Goal: Information Seeking & Learning: Compare options

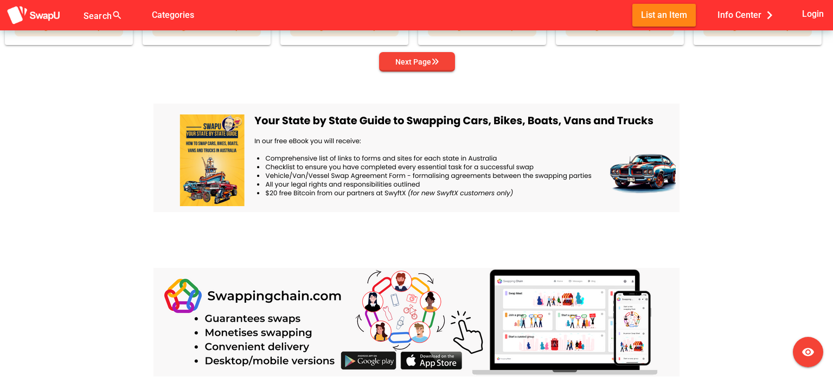
scroll to position [1085, 0]
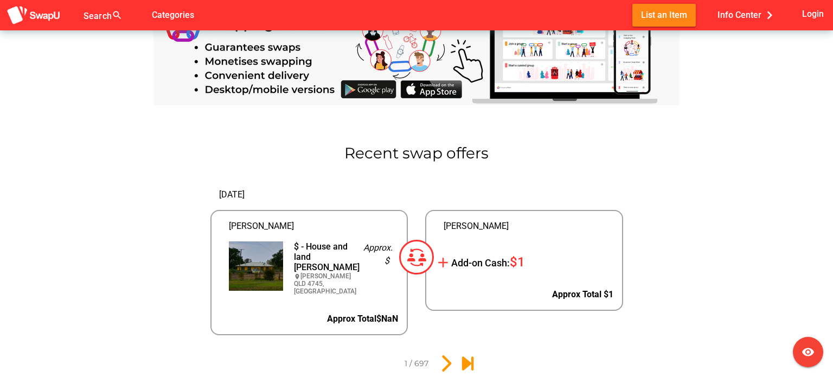
click at [257, 256] on img at bounding box center [256, 265] width 54 height 49
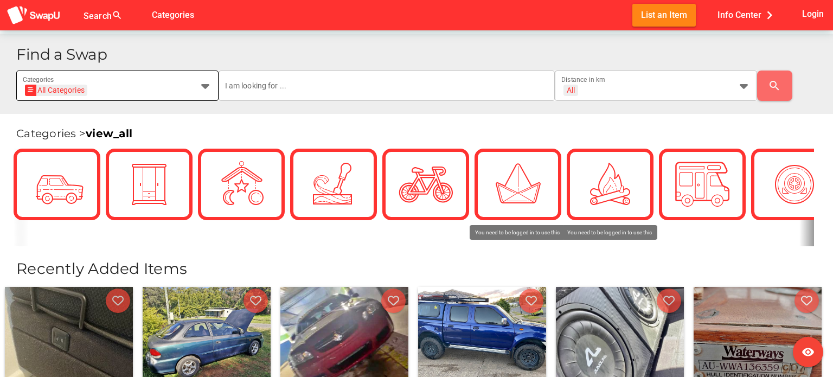
click at [203, 87] on icon at bounding box center [205, 85] width 13 height 13
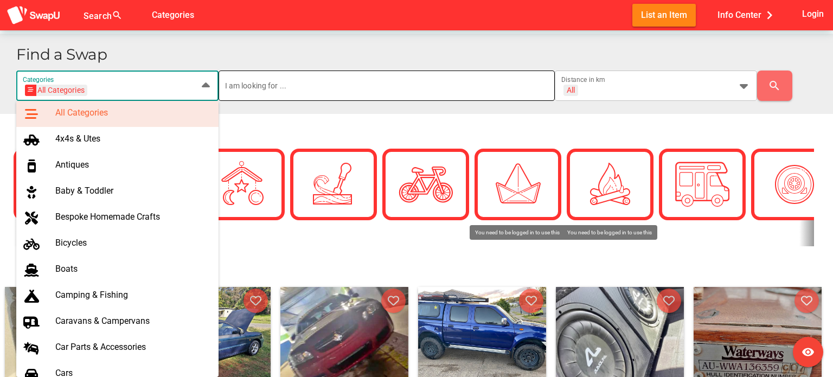
click at [439, 88] on input "text" at bounding box center [387, 86] width 324 height 30
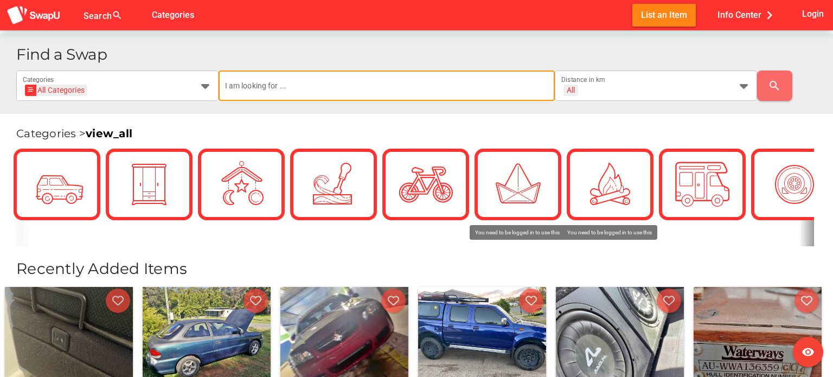
click at [418, 85] on input "text" at bounding box center [387, 86] width 324 height 30
click at [226, 86] on input "text" at bounding box center [387, 86] width 324 height 30
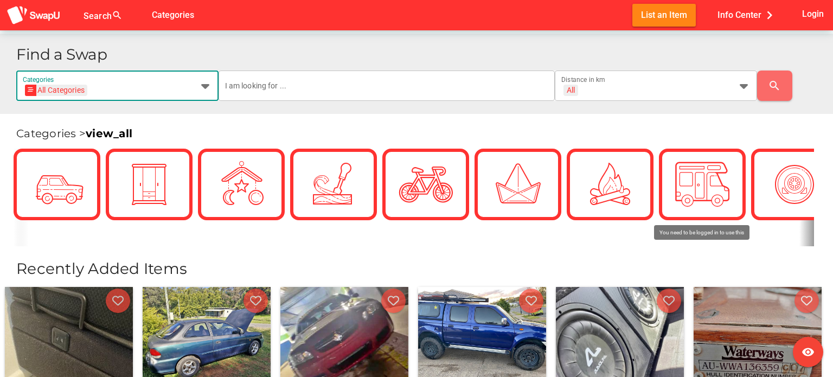
click at [204, 86] on icon at bounding box center [205, 85] width 13 height 13
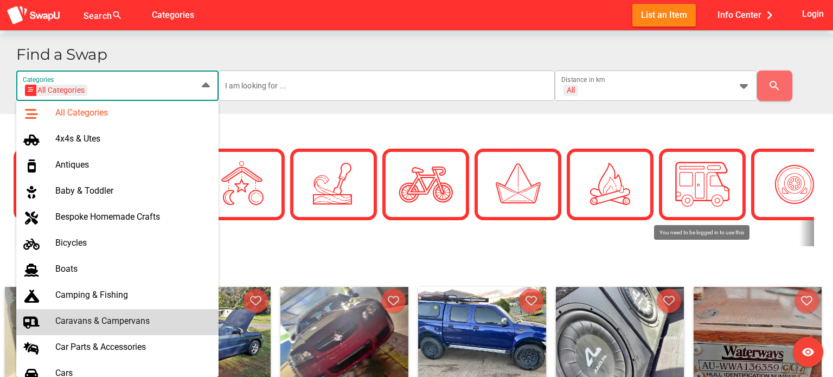
click at [139, 319] on div "Caravans & Campervans" at bounding box center [132, 321] width 155 height 10
type input "Caravans & Campervans"
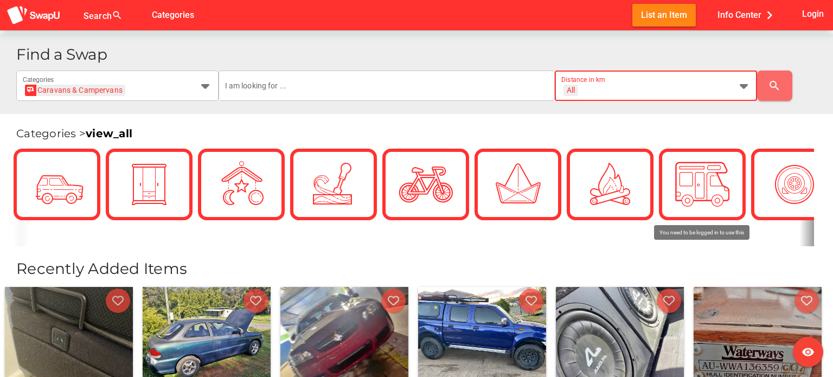
click at [743, 87] on icon at bounding box center [744, 85] width 13 height 13
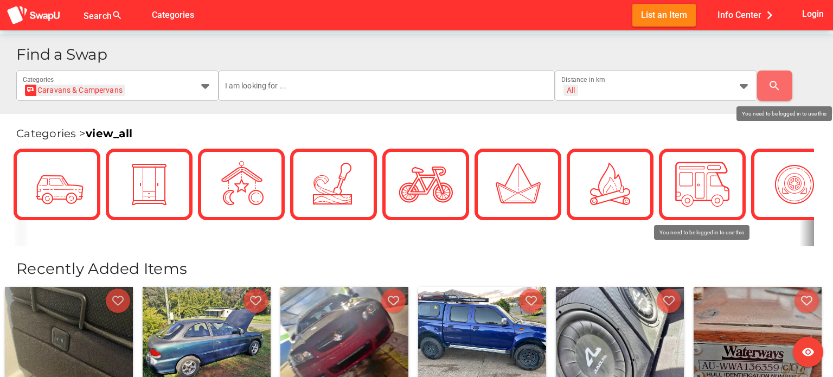
click at [813, 78] on div "search" at bounding box center [790, 86] width 67 height 30
click at [806, 15] on span "Login" at bounding box center [813, 14] width 22 height 15
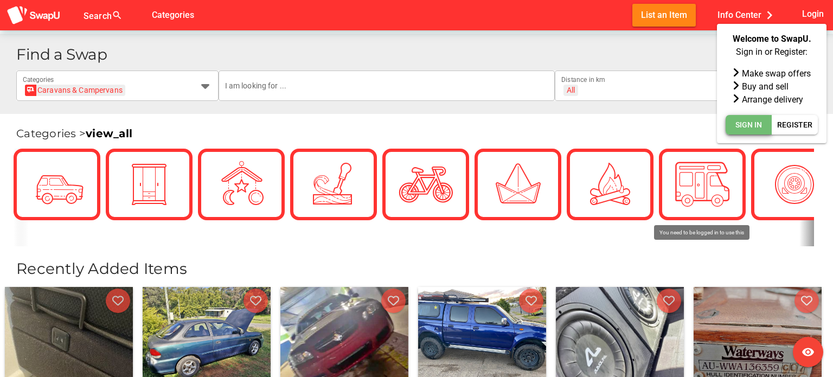
click at [753, 123] on span "Sign In" at bounding box center [749, 124] width 27 height 13
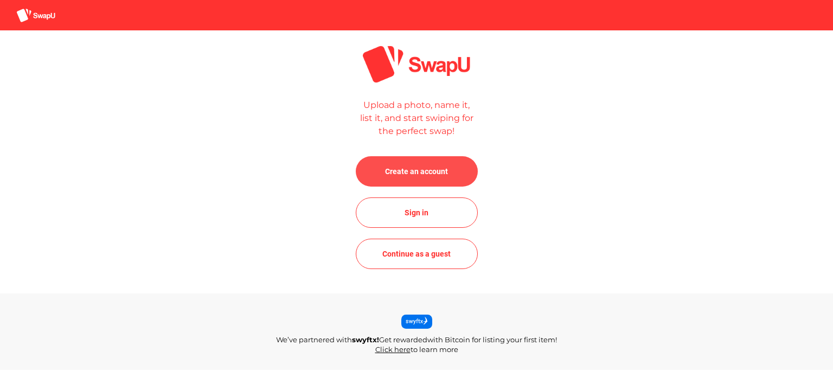
click at [430, 170] on span "Create an account" at bounding box center [416, 171] width 63 height 13
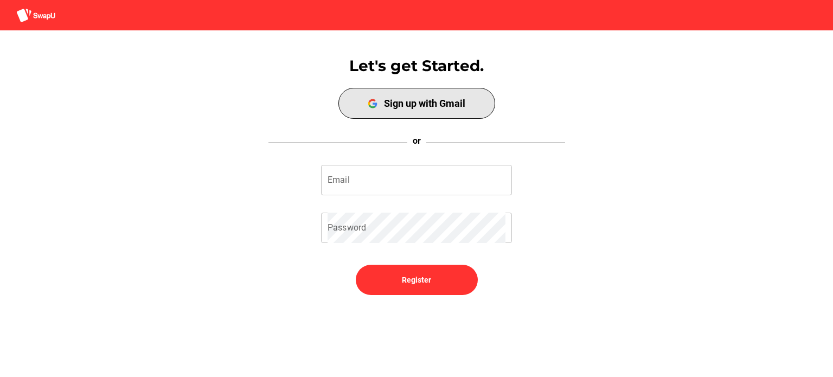
click at [421, 112] on span "Sign up with Gmail" at bounding box center [417, 103] width 152 height 27
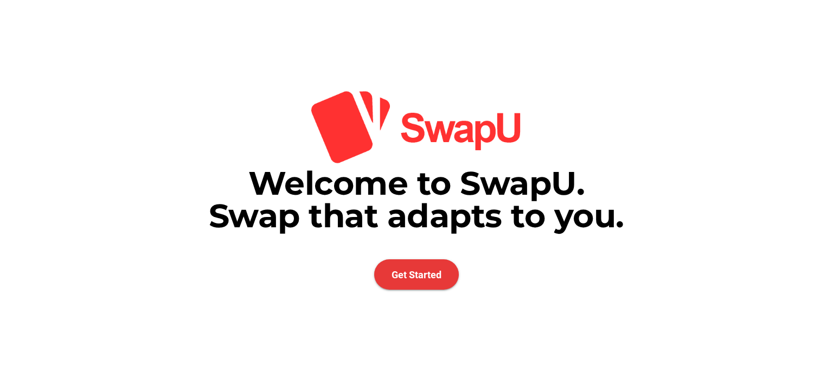
click at [427, 275] on span "Get Started" at bounding box center [417, 274] width 50 height 11
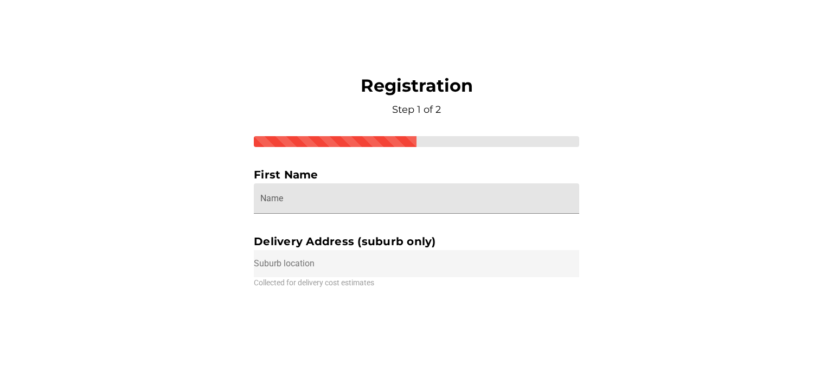
click at [386, 201] on input "Name" at bounding box center [416, 198] width 313 height 30
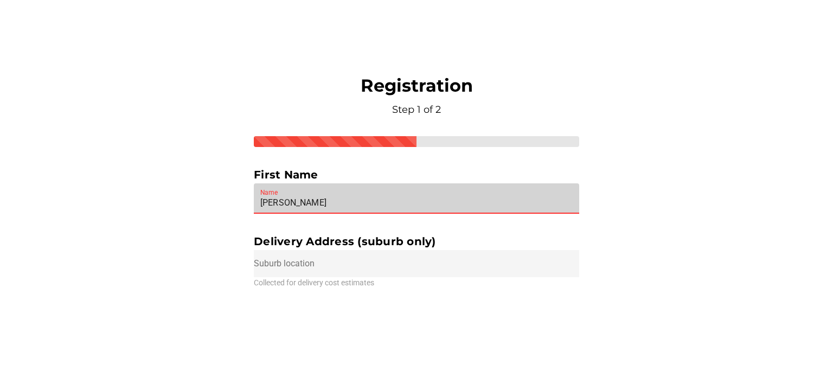
type input "Andrew"
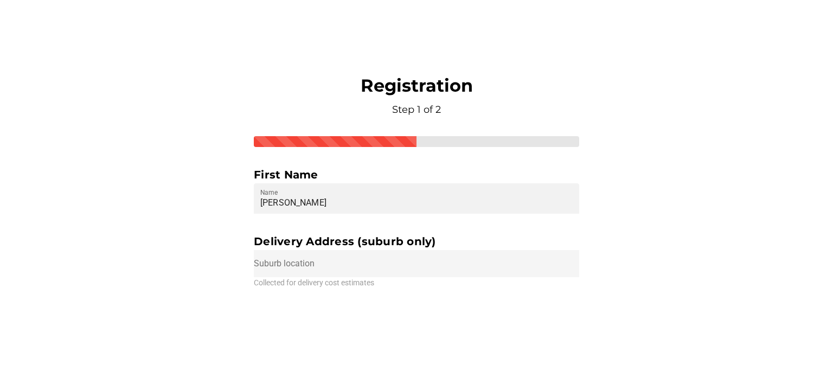
click at [313, 263] on input "text" at bounding box center [417, 263] width 326 height 27
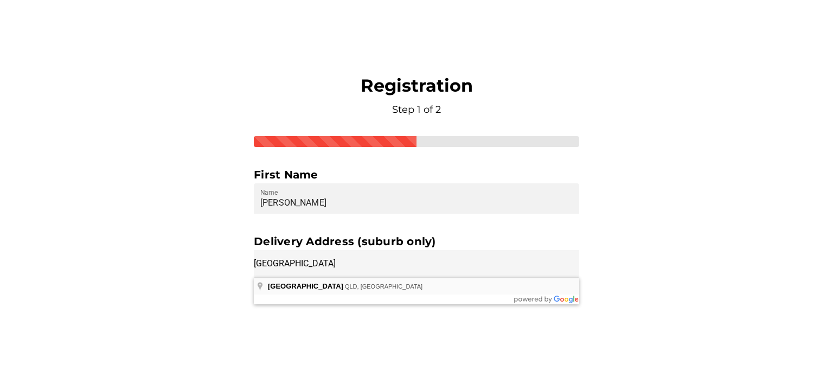
type input "Redland Bay QLD, Australia"
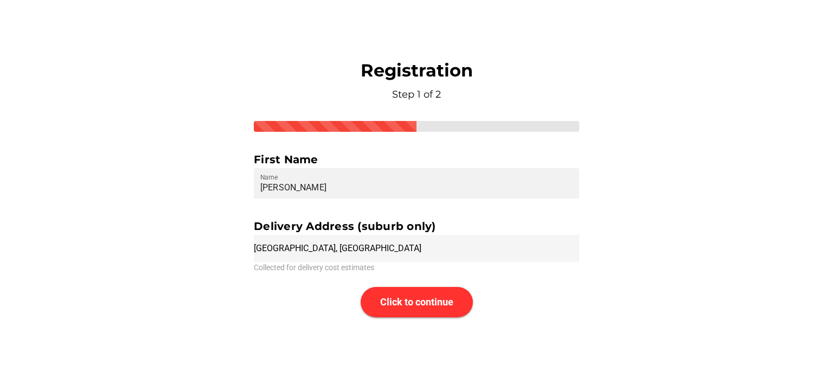
click at [431, 297] on span "Click to continue" at bounding box center [416, 301] width 73 height 11
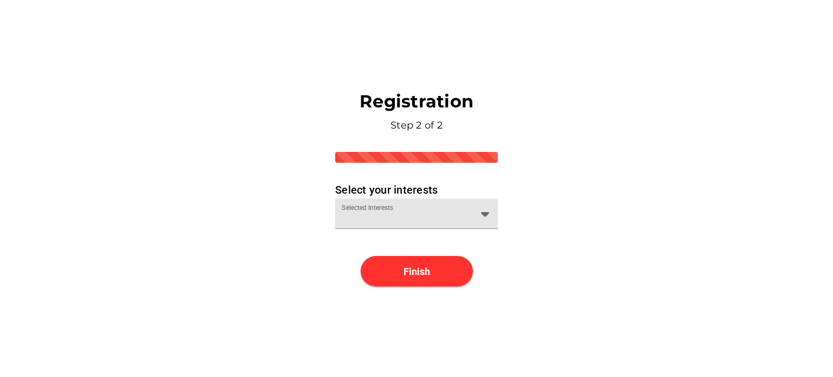
click at [477, 214] on div at bounding box center [482, 214] width 20 height 30
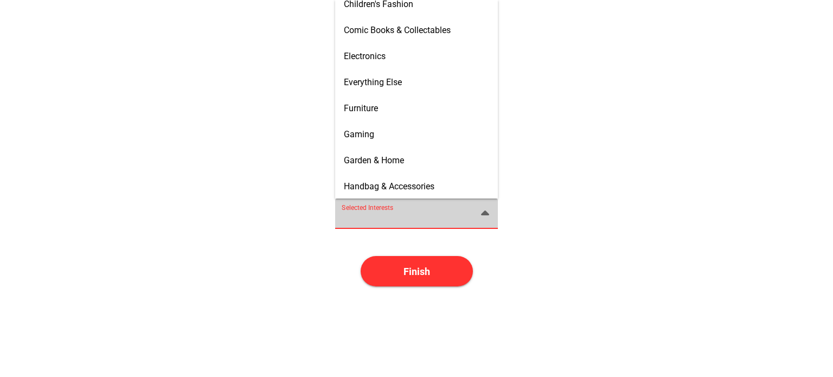
scroll to position [271, 0]
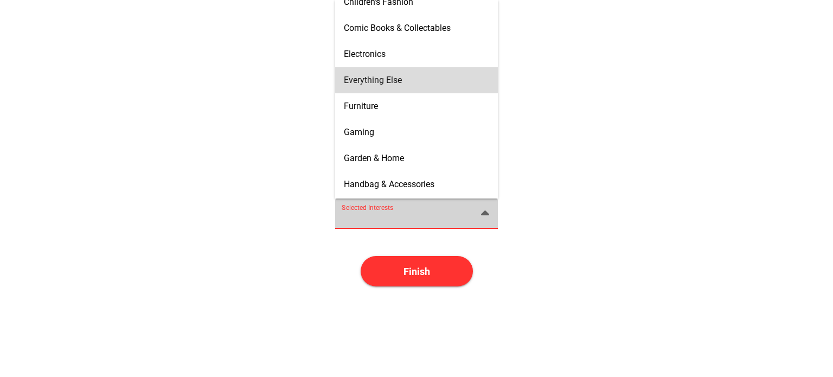
click at [407, 84] on div "Everything Else" at bounding box center [416, 80] width 145 height 10
type input "Everything Else"
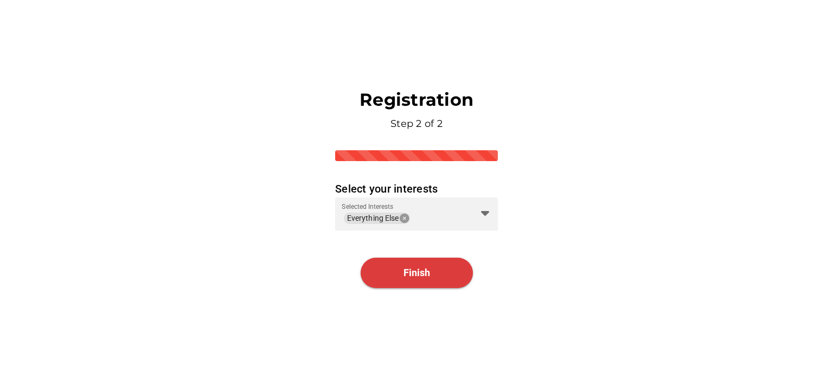
click at [427, 271] on span "Finish" at bounding box center [417, 272] width 27 height 11
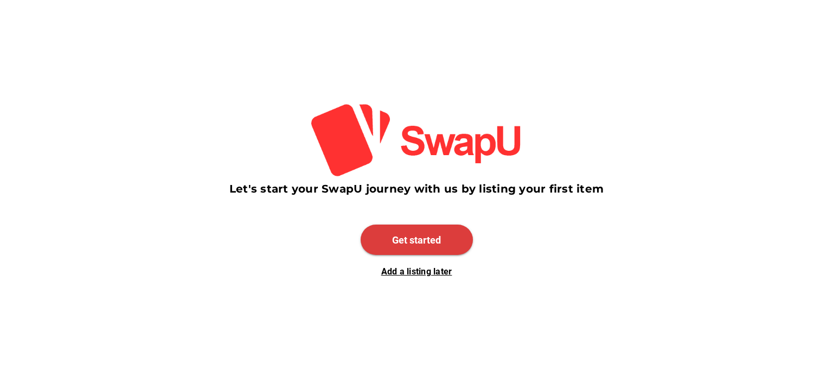
click at [424, 236] on span "Get started" at bounding box center [416, 239] width 49 height 11
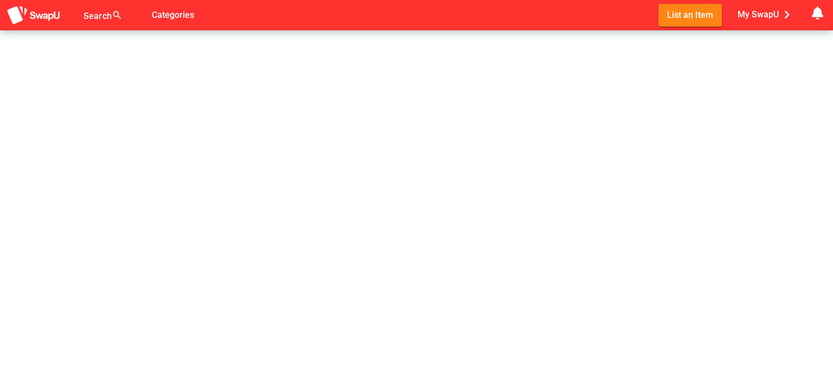
click at [584, 177] on div "Search search false Categories List an Item My SwapU chevron_right getting mess…" at bounding box center [416, 188] width 833 height 377
click at [762, 13] on span "My SwapU chevron_right" at bounding box center [767, 15] width 58 height 16
click at [761, 15] on span "My SwapU chevron_right" at bounding box center [767, 15] width 58 height 16
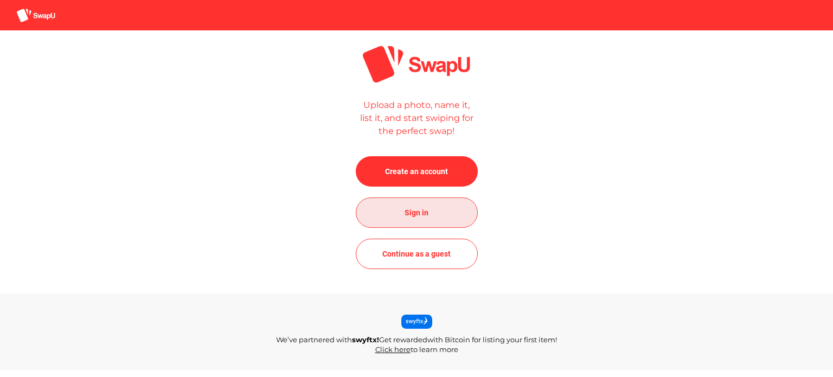
click at [439, 209] on span "Sign in" at bounding box center [417, 213] width 105 height 26
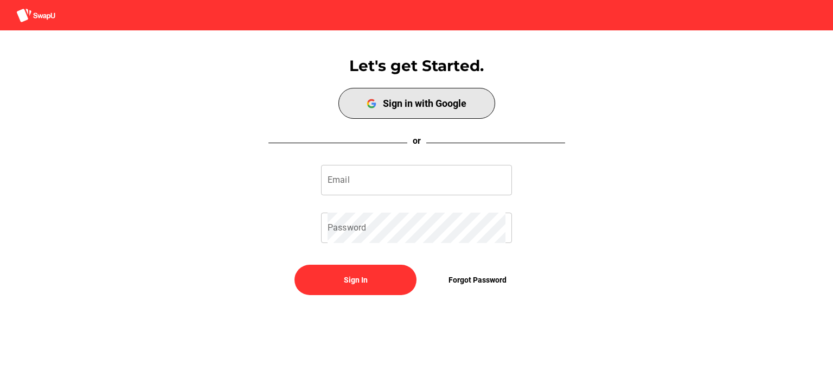
click at [430, 98] on div "Sign in with Google" at bounding box center [425, 103] width 84 height 11
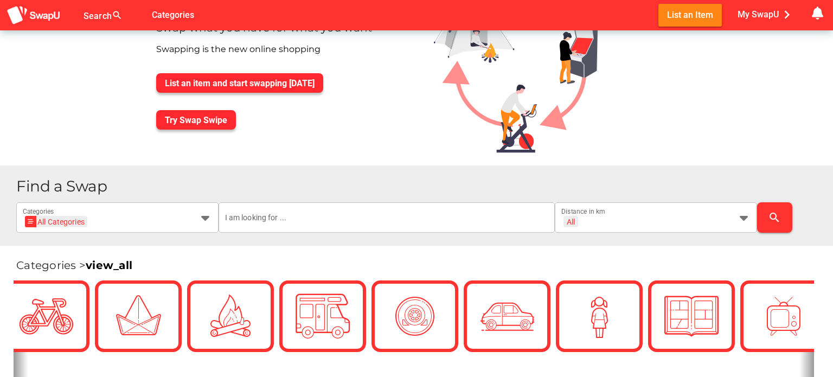
scroll to position [109, 0]
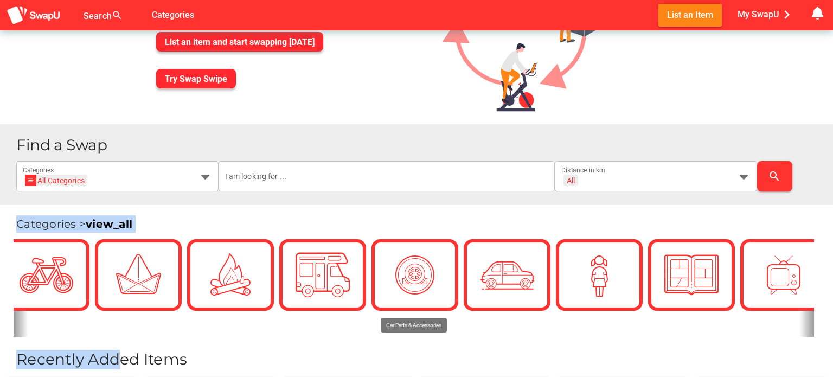
drag, startPoint x: 124, startPoint y: 343, endPoint x: -163, endPoint y: 238, distance: 305.2
click at [0, 238] on html "Search search false Categories List an Item My SwapU chevron_right getting mess…" at bounding box center [416, 79] width 833 height 377
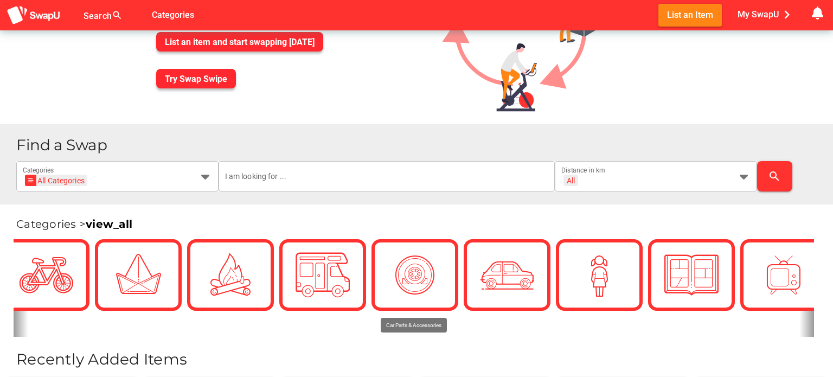
click at [411, 132] on div "Find a Swap All Categories All Categories Categories All + All Distance in km s…" at bounding box center [416, 164] width 833 height 80
drag, startPoint x: 219, startPoint y: 141, endPoint x: 283, endPoint y: 143, distance: 64.6
click at [282, 141] on h1 "Find a Swap" at bounding box center [420, 145] width 808 height 16
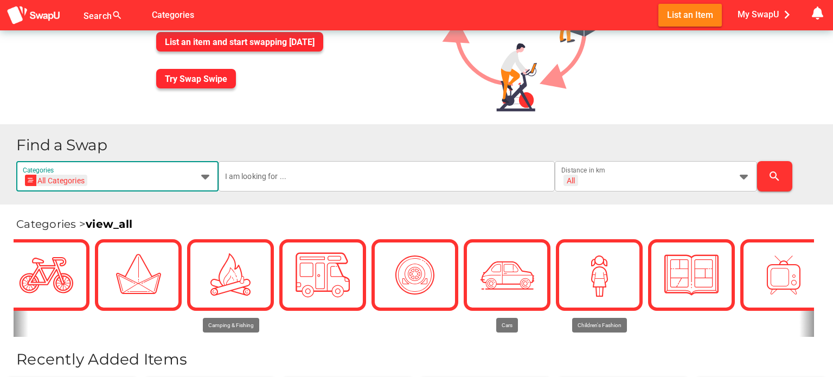
click at [207, 175] on icon at bounding box center [205, 176] width 13 height 13
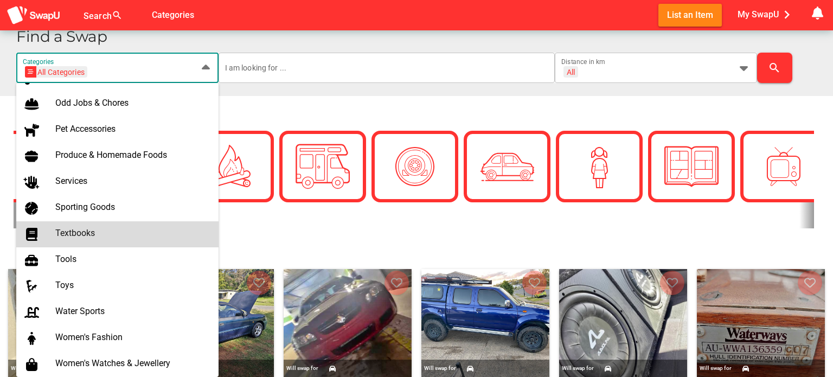
scroll to position [669, 0]
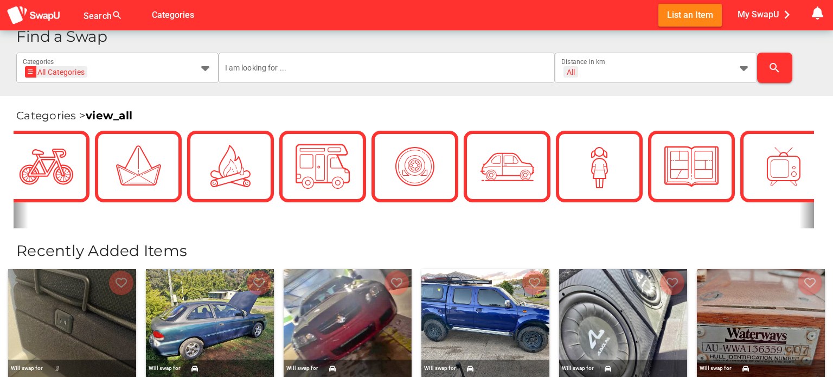
click at [321, 44] on h1 "Find a Swap" at bounding box center [420, 37] width 808 height 16
click at [787, 62] on button "search" at bounding box center [774, 68] width 35 height 30
click at [742, 66] on icon at bounding box center [744, 67] width 13 height 13
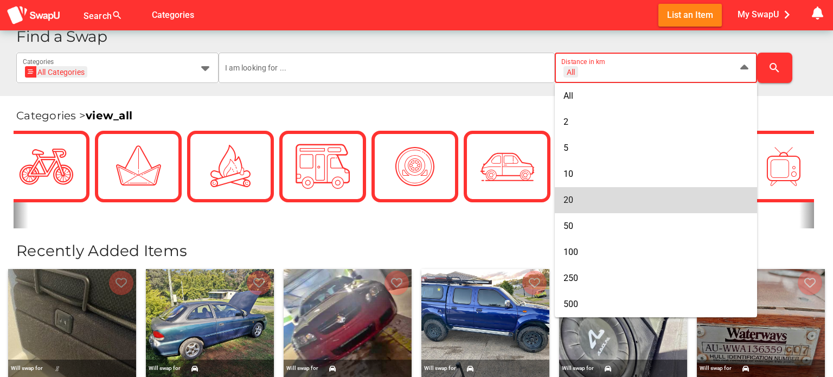
click at [586, 201] on div "20" at bounding box center [656, 200] width 185 height 10
type input "+ 20 km"
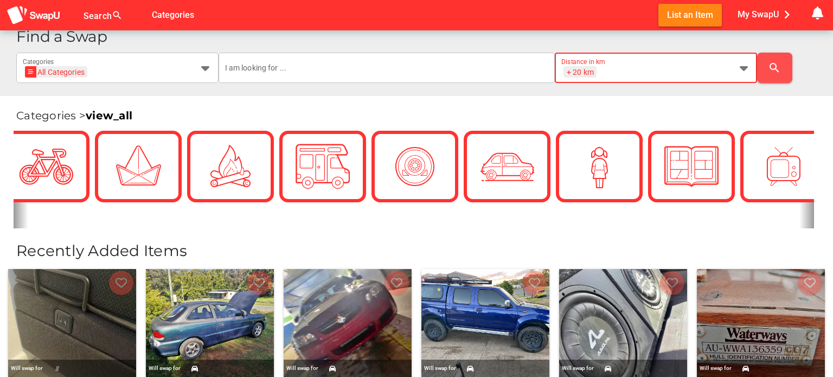
click at [774, 63] on icon "search" at bounding box center [774, 67] width 13 height 13
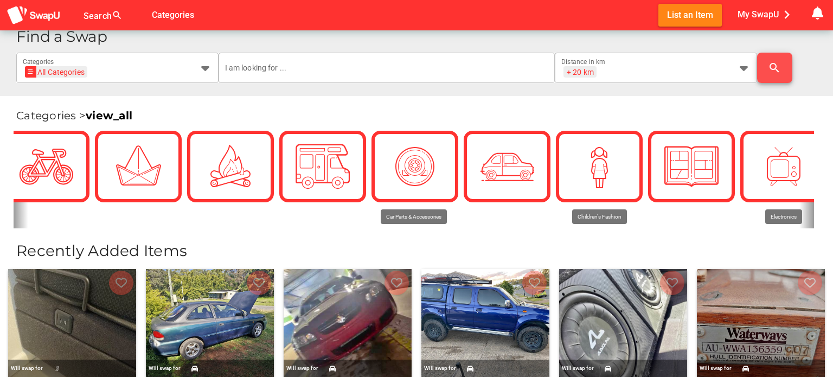
click at [780, 67] on icon "search" at bounding box center [774, 67] width 13 height 13
click at [778, 68] on icon "search" at bounding box center [774, 67] width 13 height 13
click at [775, 67] on icon "search" at bounding box center [774, 67] width 13 height 13
click at [775, 66] on icon "search" at bounding box center [774, 67] width 13 height 13
click at [775, 65] on icon "search" at bounding box center [774, 67] width 13 height 13
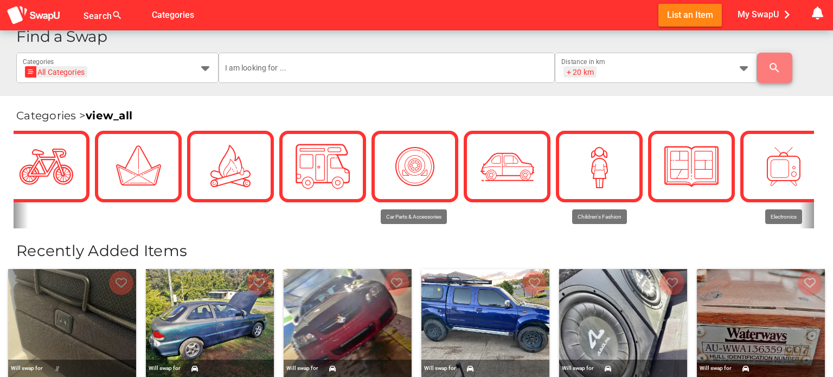
click at [775, 64] on icon "search" at bounding box center [774, 67] width 13 height 13
click at [775, 62] on icon "search" at bounding box center [774, 67] width 13 height 13
click at [775, 61] on icon "search" at bounding box center [774, 67] width 13 height 13
click at [774, 59] on span "search" at bounding box center [775, 68] width 18 height 26
click at [762, 16] on span "My SwapU chevron_right" at bounding box center [767, 15] width 58 height 16
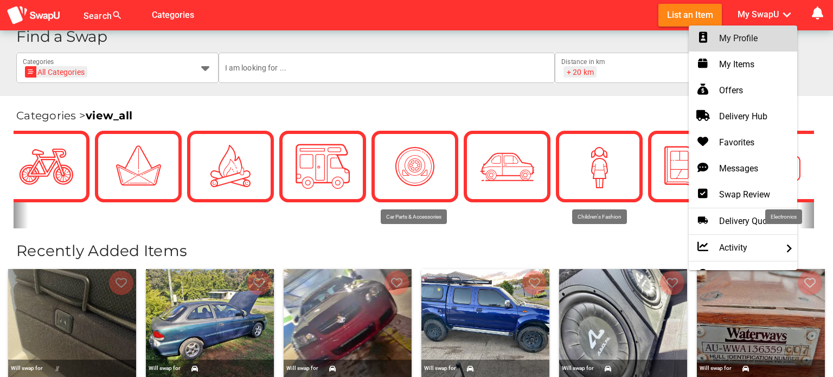
click at [743, 34] on div "My Profile" at bounding box center [743, 38] width 91 height 13
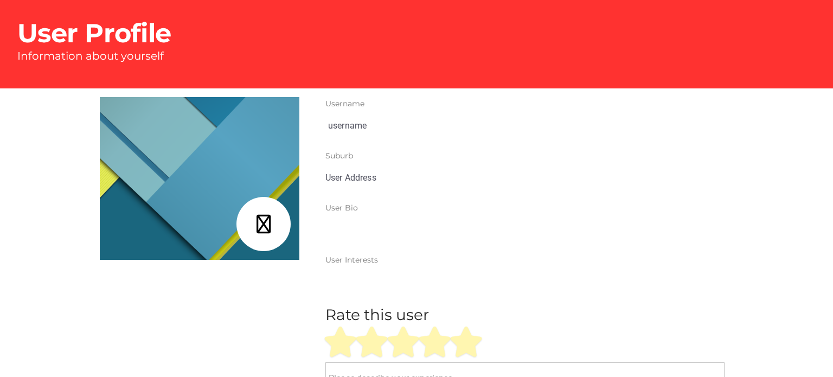
type input "[PERSON_NAME]"
type input "[GEOGRAPHIC_DATA], [GEOGRAPHIC_DATA]"
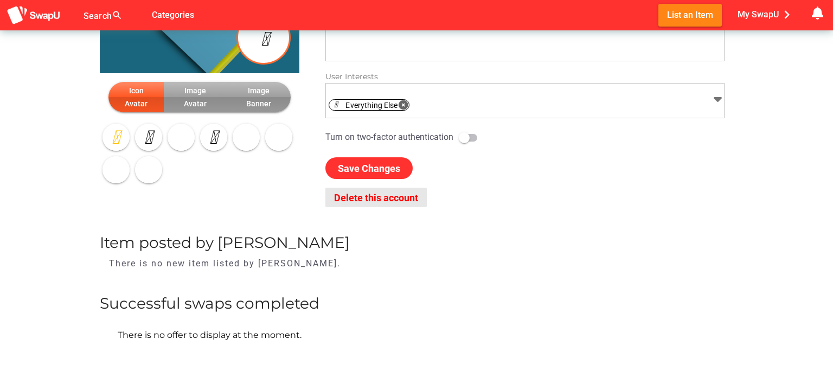
scroll to position [163, 0]
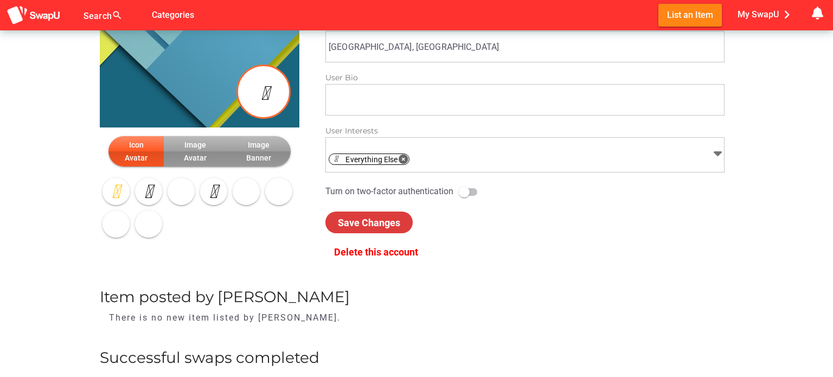
click at [362, 219] on span "Save Changes" at bounding box center [369, 222] width 62 height 11
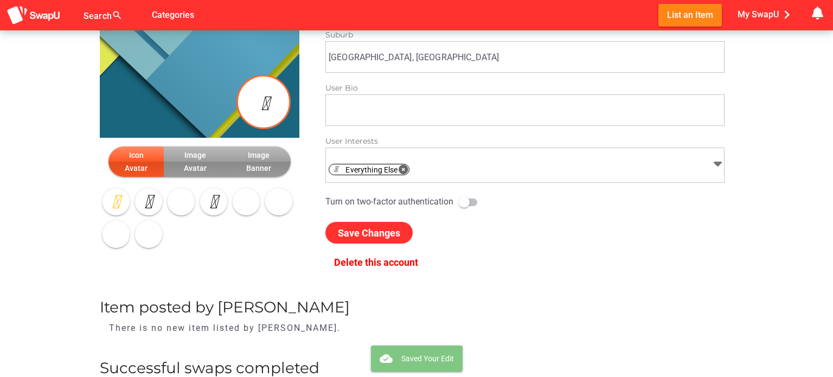
scroll to position [0, 0]
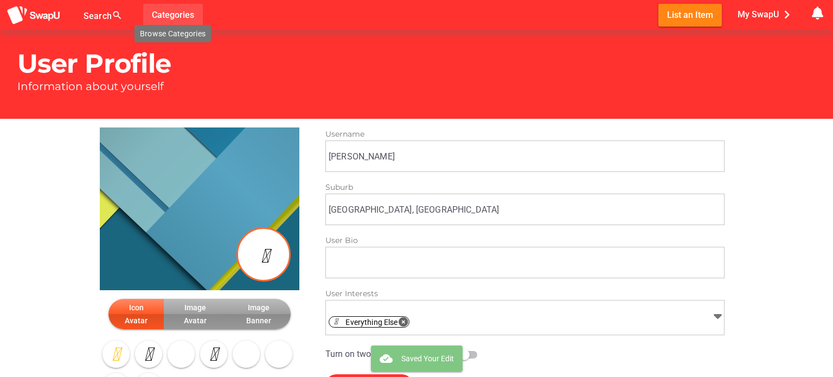
click at [169, 14] on span "Categories" at bounding box center [173, 15] width 42 height 18
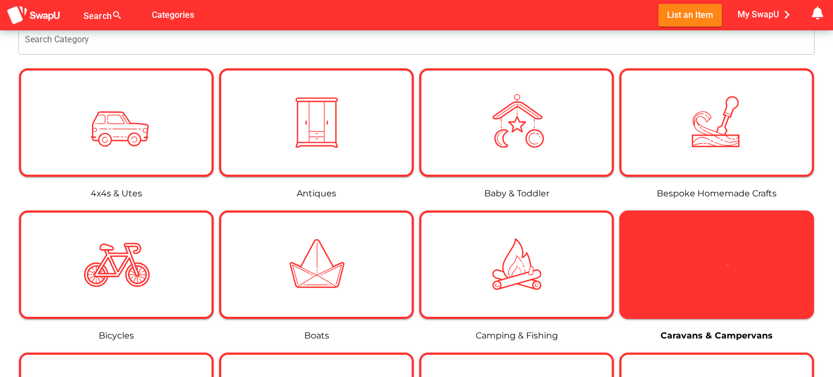
scroll to position [163, 0]
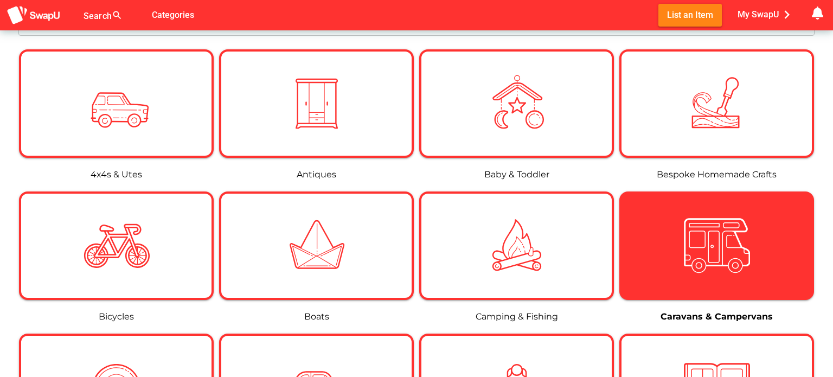
click at [734, 255] on img at bounding box center [717, 246] width 66 height 66
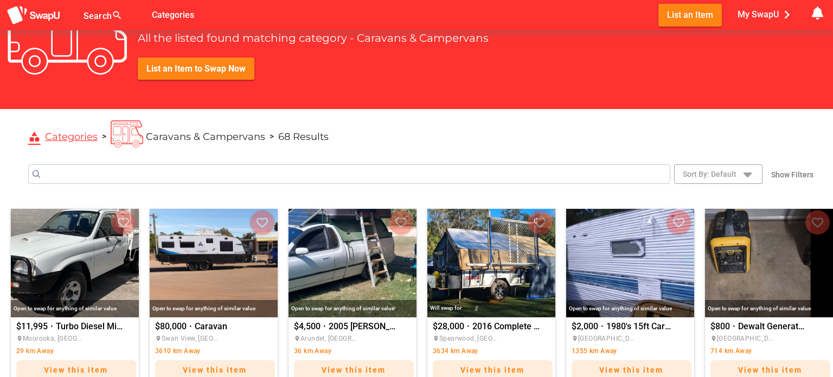
scroll to position [109, 0]
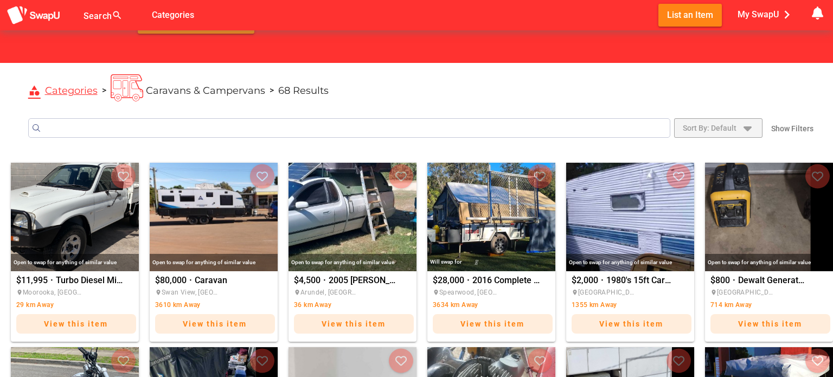
click at [749, 125] on icon "button" at bounding box center [747, 128] width 13 height 13
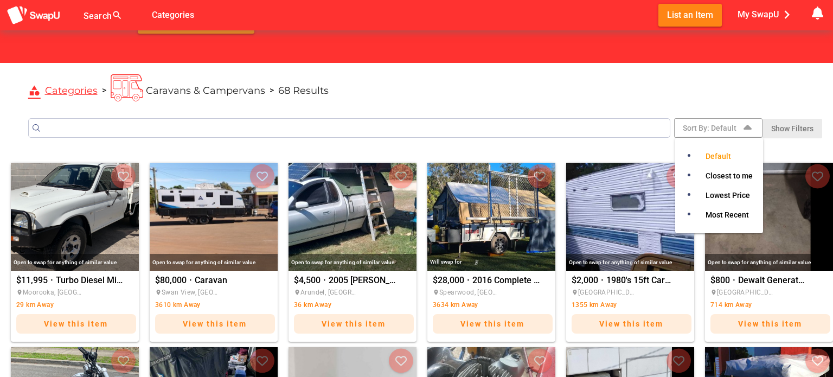
click at [796, 125] on span "Show Filters" at bounding box center [793, 128] width 42 height 15
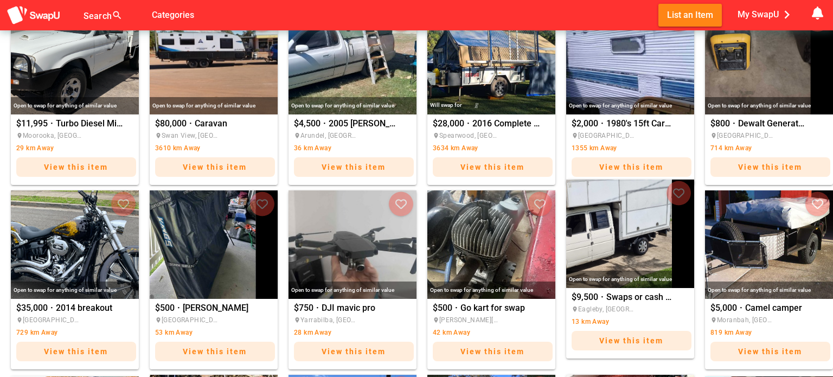
scroll to position [326, 0]
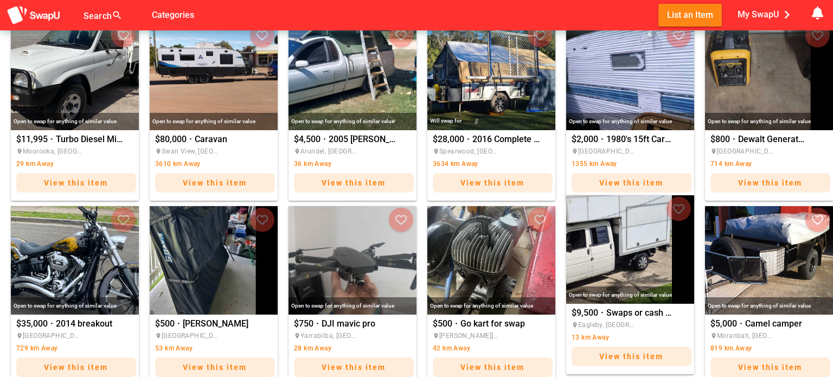
click at [638, 267] on img "Swaps or cash 1999 volkswagen transporter t4" at bounding box center [630, 249] width 128 height 109
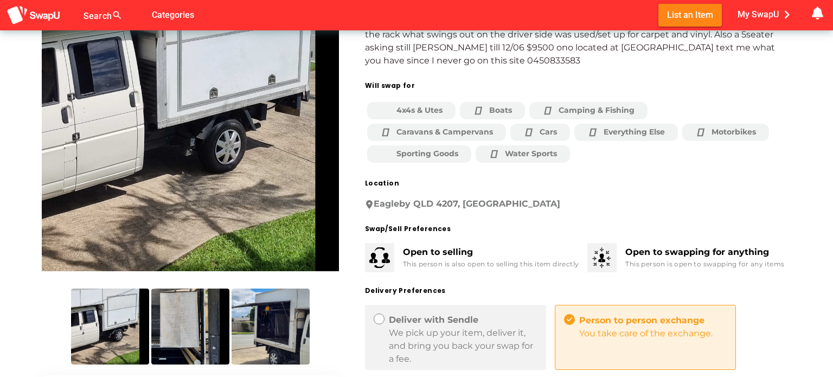
scroll to position [109, 0]
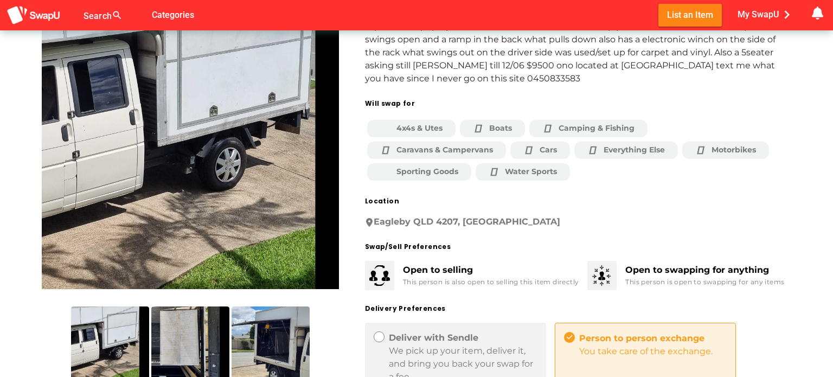
click at [134, 338] on img at bounding box center [110, 345] width 78 height 76
click at [191, 336] on img at bounding box center [190, 345] width 78 height 76
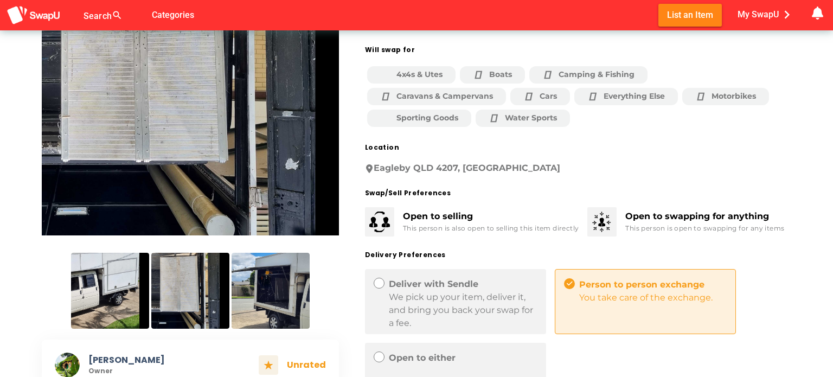
scroll to position [163, 0]
click at [258, 283] on img at bounding box center [271, 290] width 78 height 76
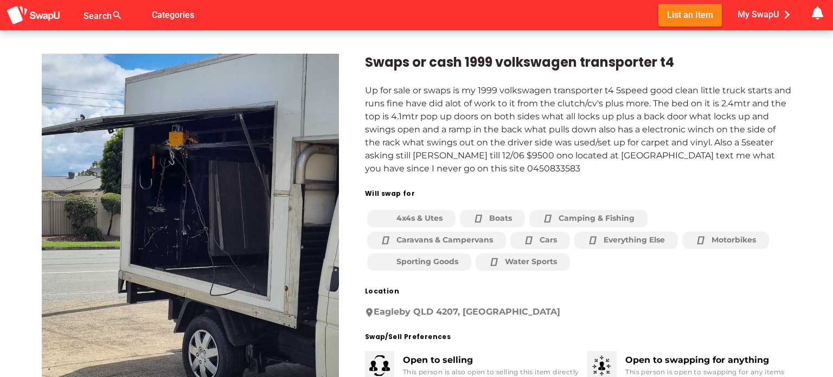
scroll to position [0, 0]
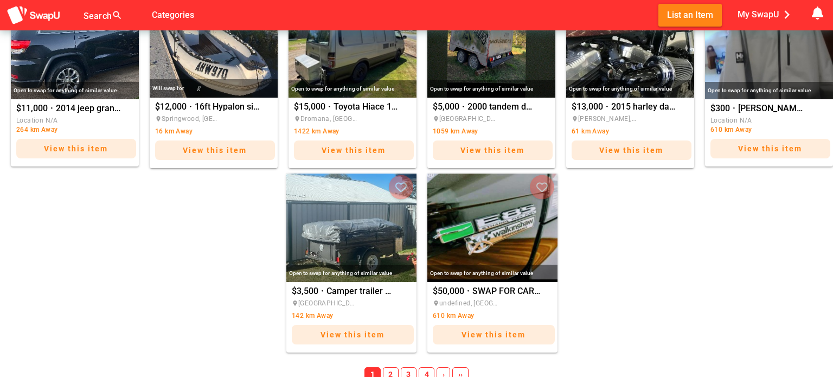
scroll to position [705, 0]
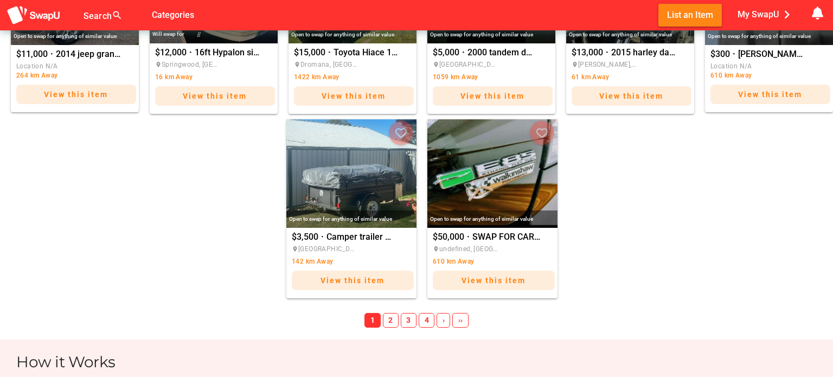
click at [388, 323] on span "2" at bounding box center [391, 320] width 16 height 15
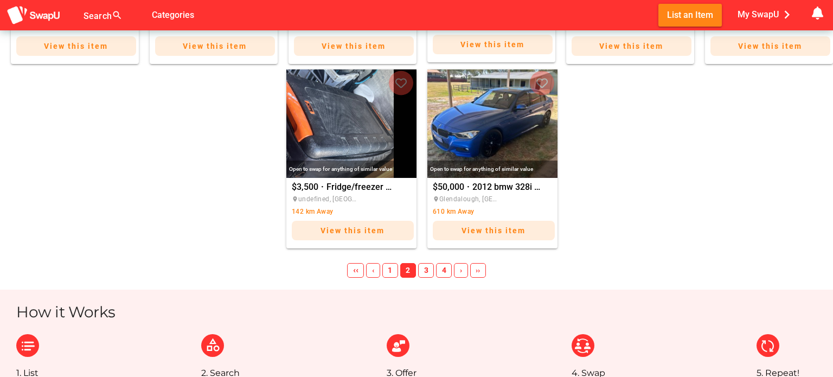
scroll to position [757, 0]
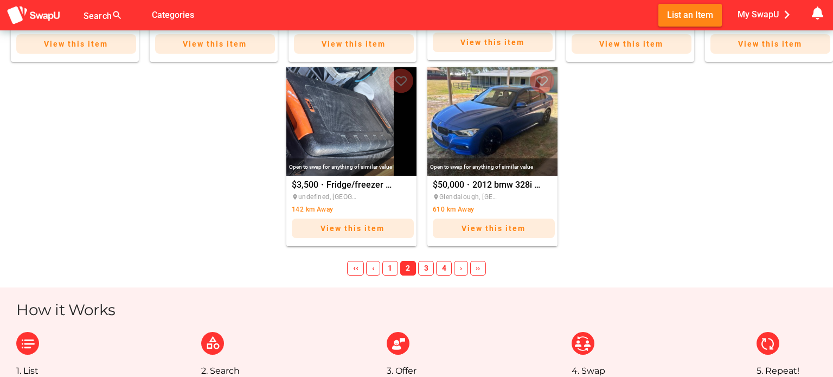
click at [425, 266] on span "3" at bounding box center [426, 268] width 16 height 15
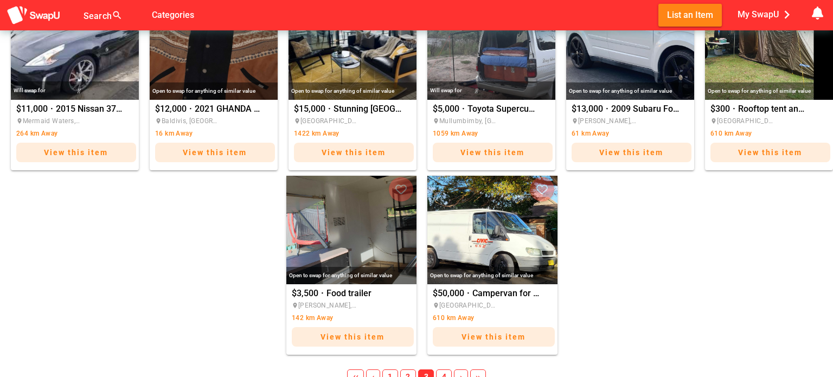
scroll to position [703, 0]
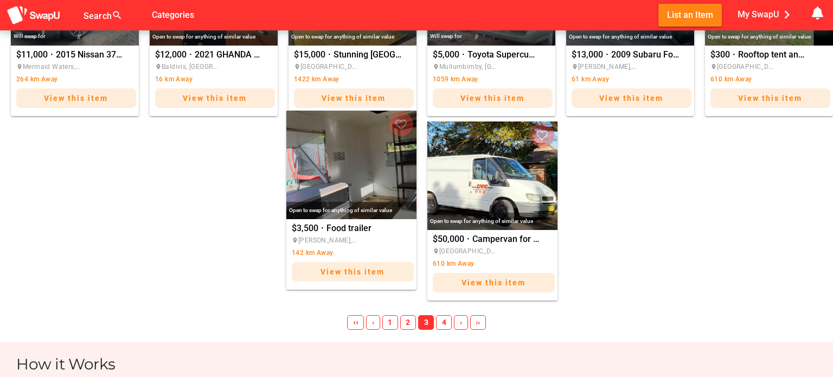
click at [351, 193] on img "Food trailer" at bounding box center [351, 165] width 130 height 109
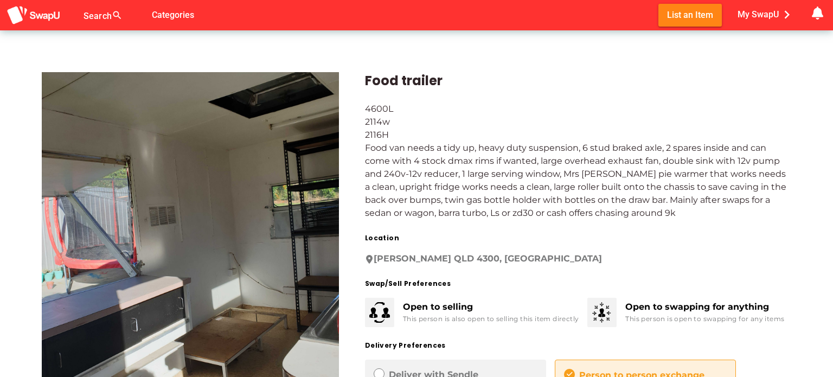
click at [225, 260] on img at bounding box center [190, 235] width 297 height 326
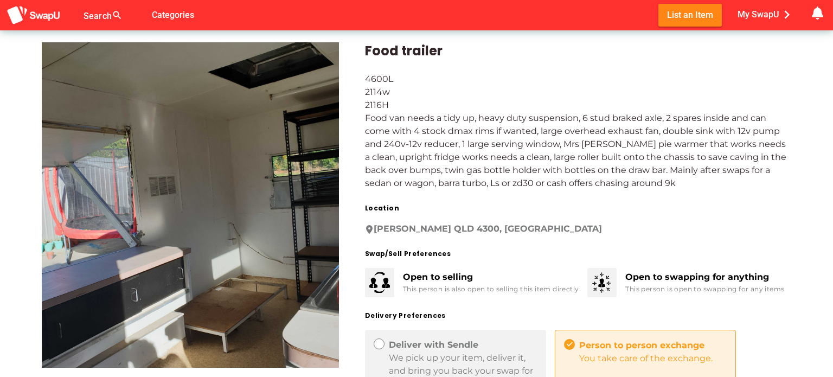
scroll to position [109, 0]
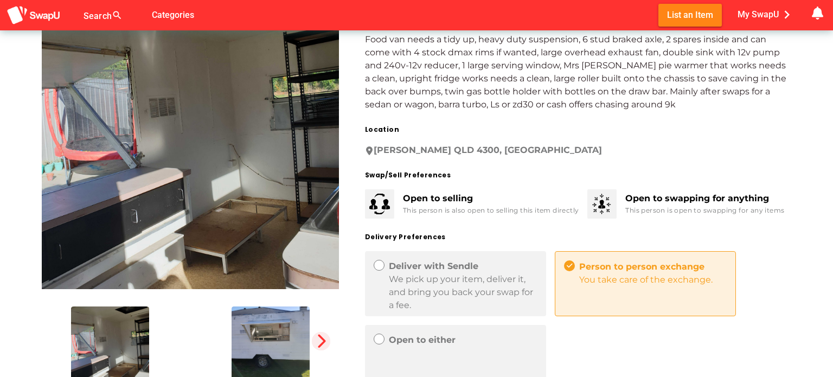
click at [321, 339] on icon "button" at bounding box center [321, 341] width 15 height 15
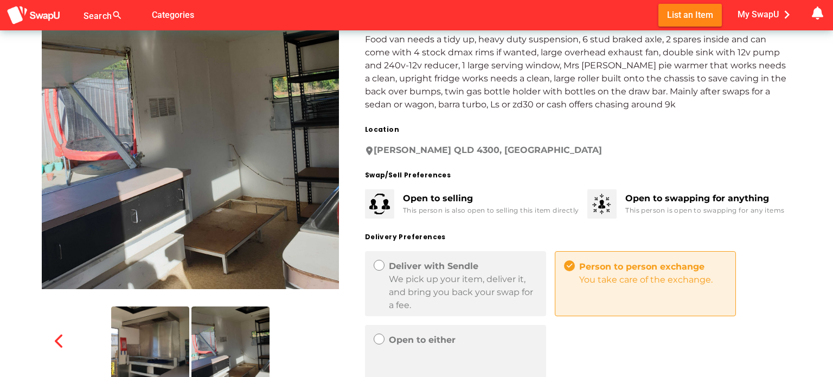
click at [158, 338] on img at bounding box center [150, 345] width 78 height 76
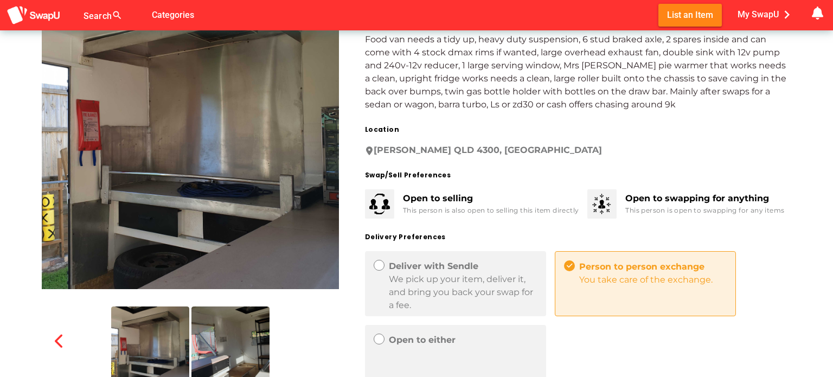
click at [208, 343] on img at bounding box center [231, 345] width 78 height 76
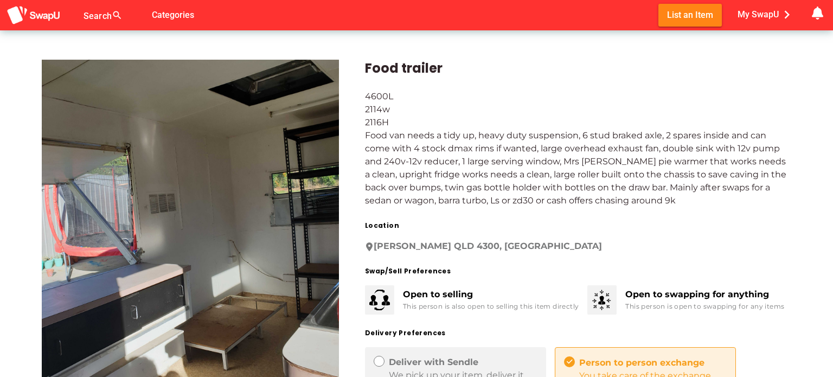
scroll to position [0, 0]
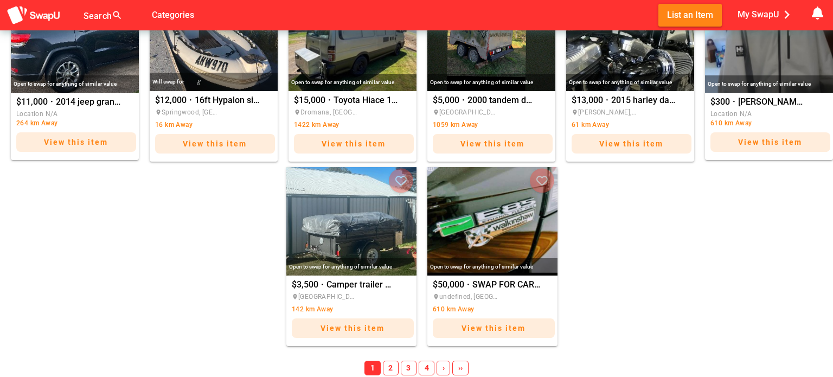
scroll to position [760, 0]
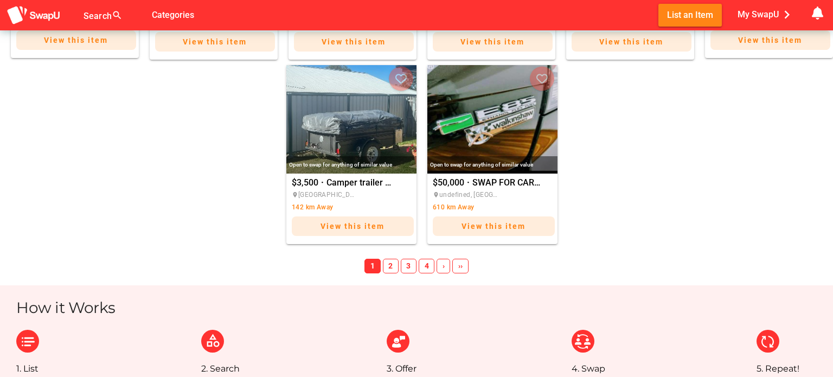
click at [391, 267] on span "2" at bounding box center [391, 266] width 16 height 15
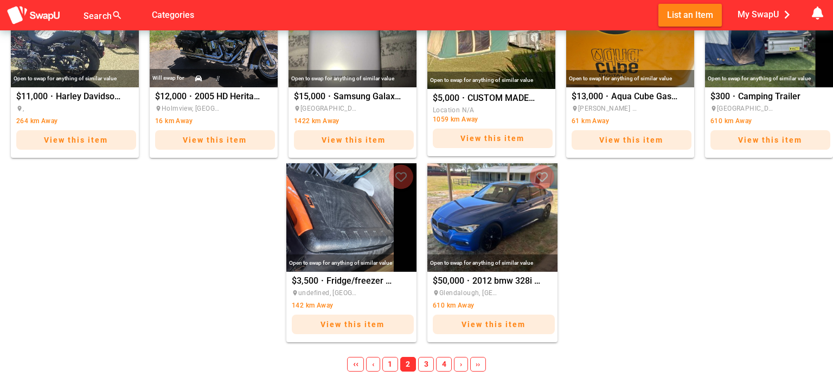
scroll to position [757, 0]
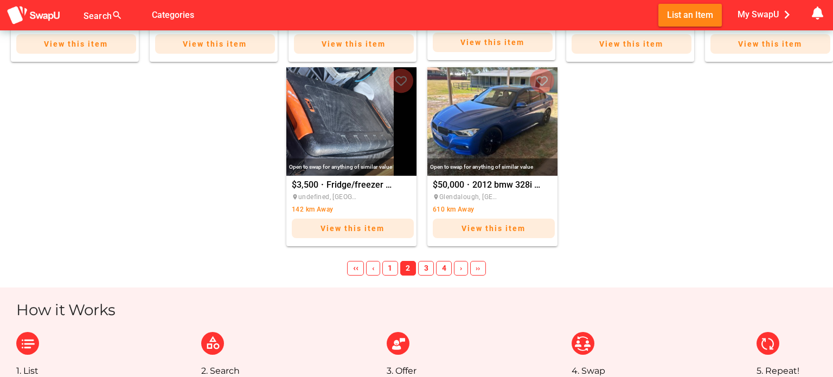
click at [425, 265] on span "3" at bounding box center [426, 268] width 16 height 15
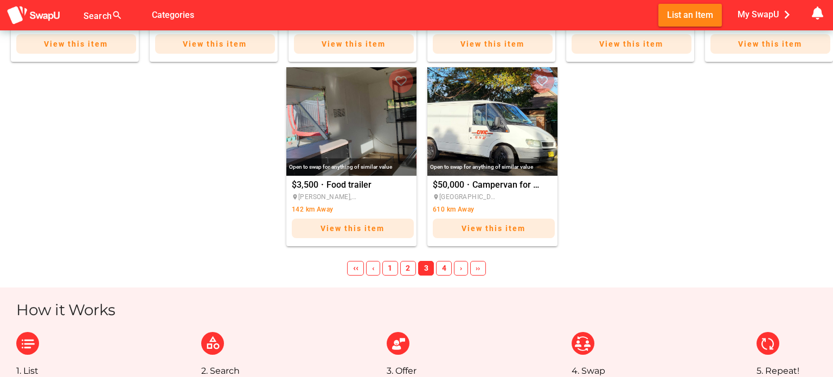
drag, startPoint x: 445, startPoint y: 270, endPoint x: 451, endPoint y: 267, distance: 6.9
click at [447, 270] on span "4" at bounding box center [444, 268] width 16 height 15
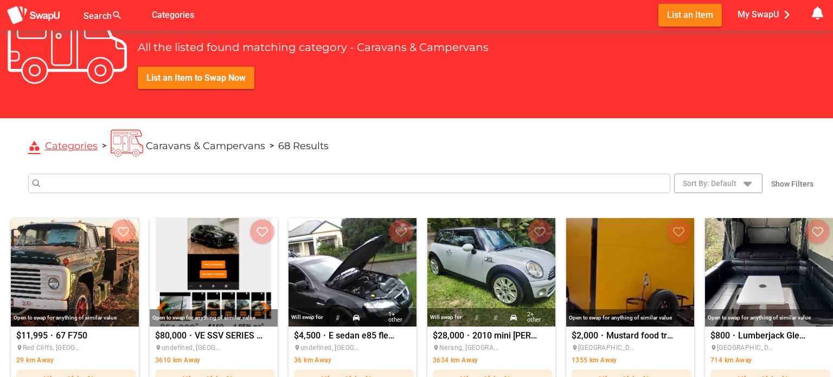
scroll to position [0, 0]
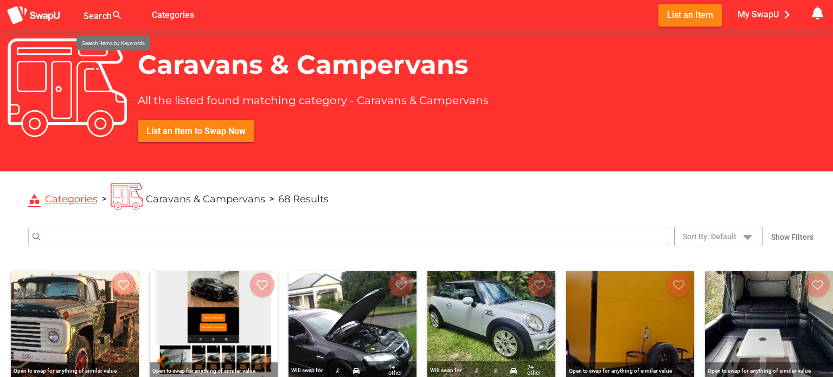
click at [101, 14] on div at bounding box center [107, 21] width 46 height 17
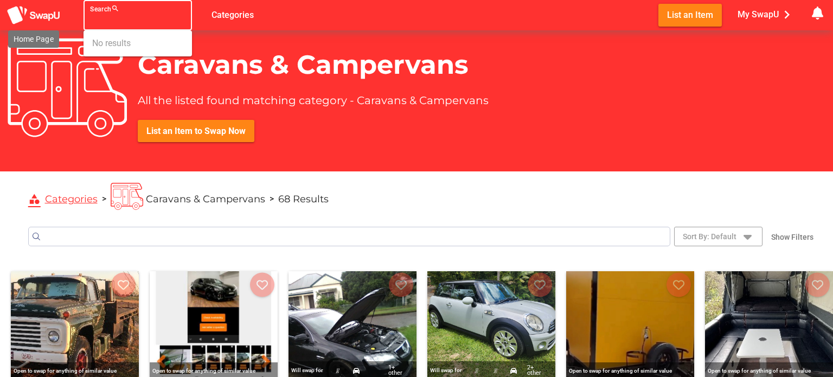
click at [50, 14] on img at bounding box center [34, 15] width 54 height 20
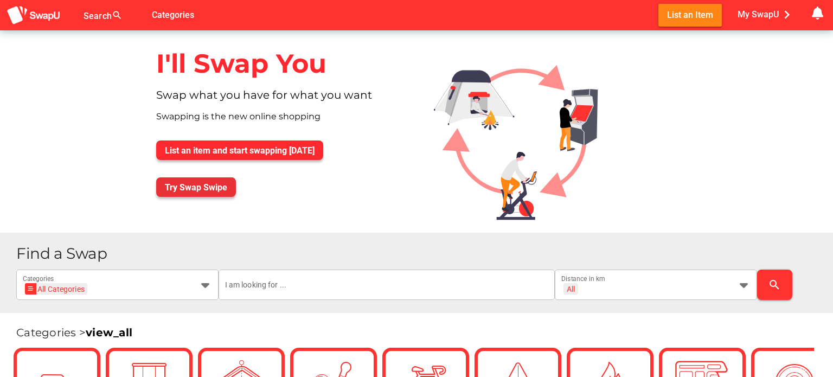
click at [200, 188] on span "Try Swap Swipe" at bounding box center [196, 187] width 62 height 10
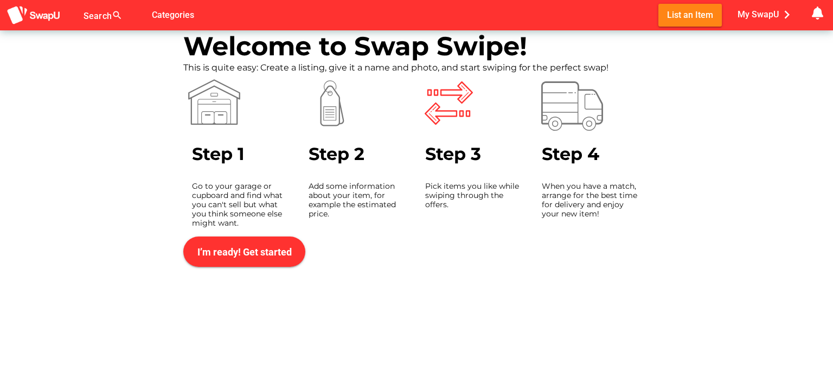
click at [263, 247] on span "I’m ready! Get started" at bounding box center [244, 251] width 94 height 11
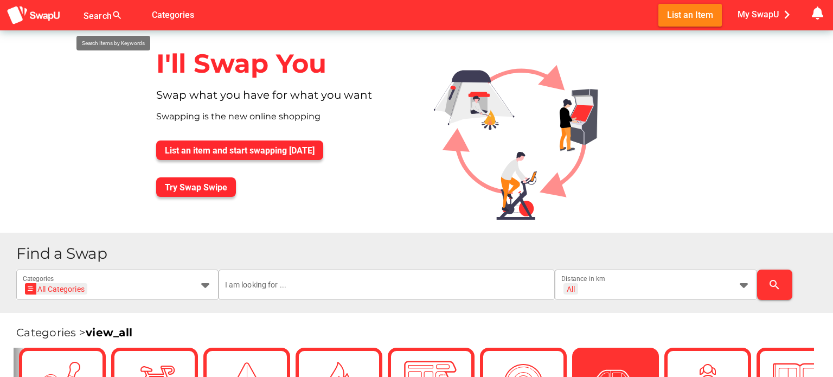
click at [111, 15] on div "Search search false" at bounding box center [116, 15] width 65 height 30
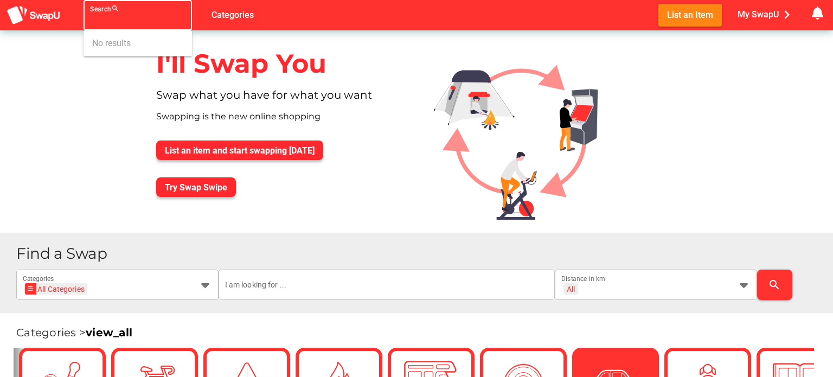
click at [161, 43] on div "No results" at bounding box center [137, 43] width 91 height 17
click at [142, 21] on input "Search search false" at bounding box center [128, 19] width 76 height 13
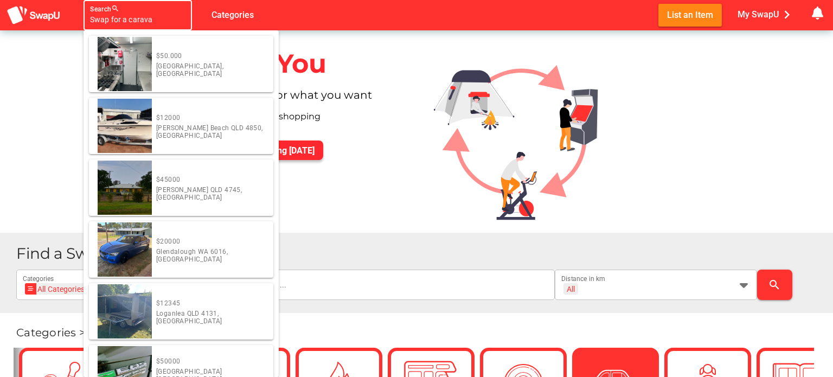
type input "Swap for a caravan"
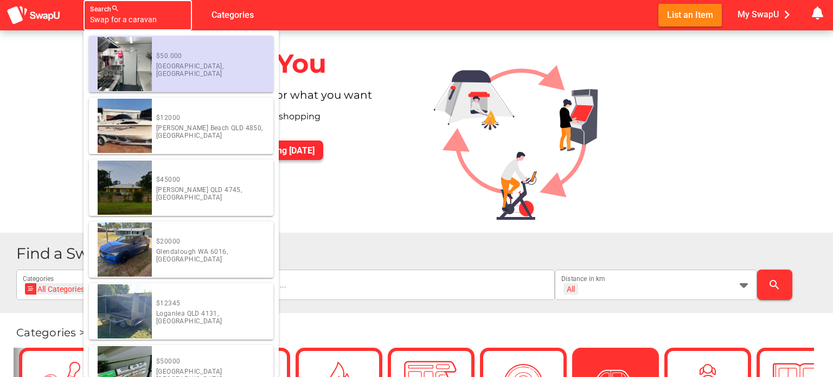
click at [719, 62] on div "I'll Swap You Swap what you have for what you want Swapping is the new online s…" at bounding box center [416, 131] width 833 height 202
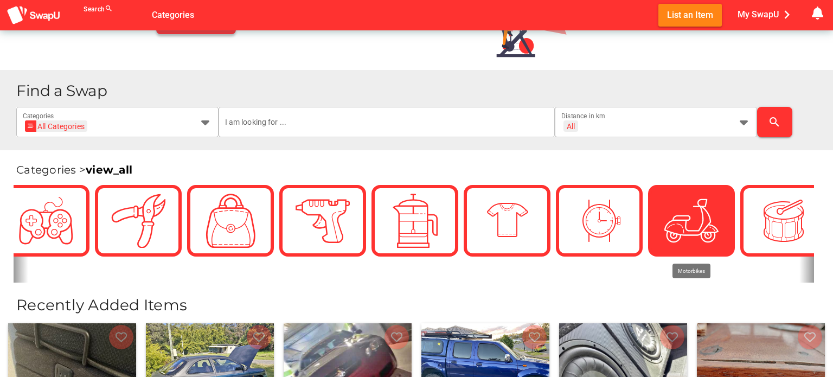
scroll to position [0, 1411]
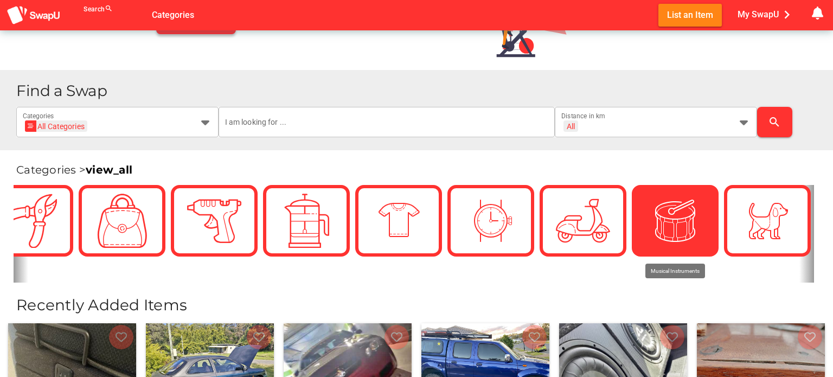
click at [667, 216] on img at bounding box center [675, 221] width 54 height 54
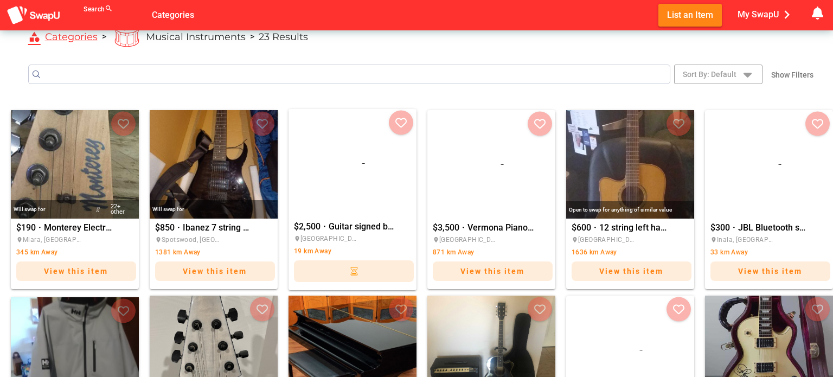
scroll to position [163, 0]
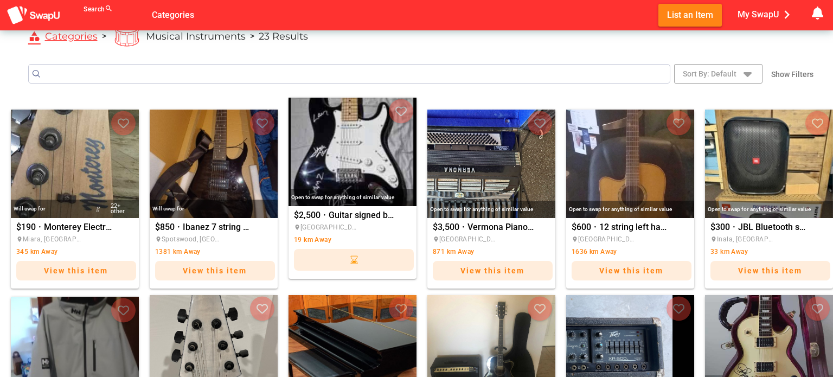
click at [358, 163] on img "Guitar signed by Metalica" at bounding box center [353, 152] width 128 height 109
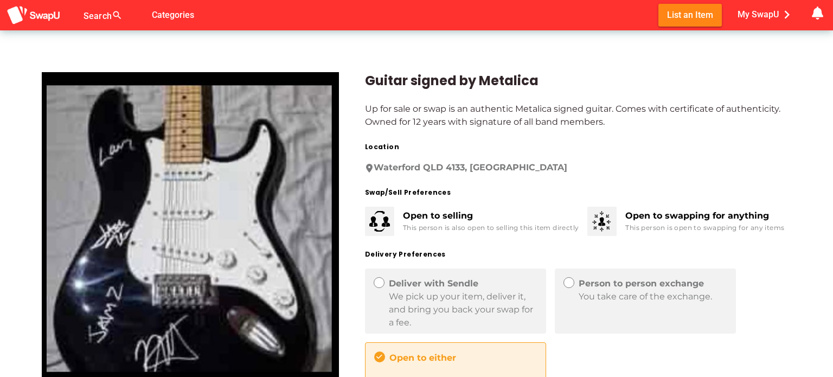
click at [777, 242] on div "Guitar signed by Metalica Up for sale or swap is an authentic Metalica signed g…" at bounding box center [565, 299] width 453 height 507
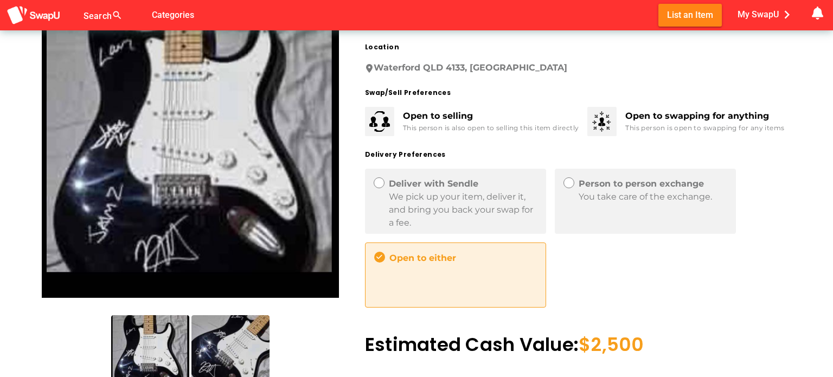
scroll to position [217, 0]
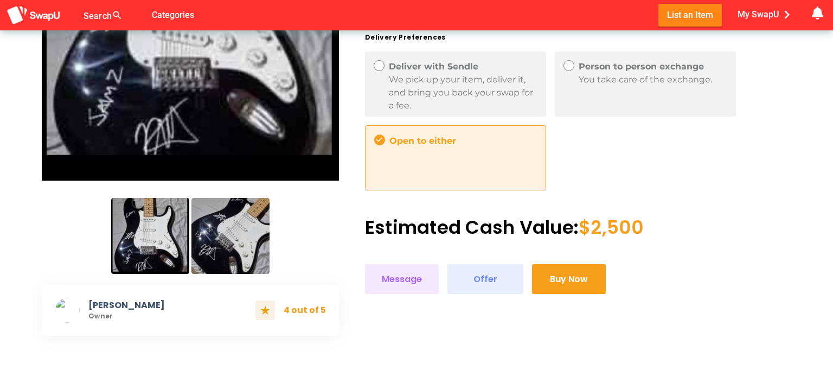
click at [257, 240] on img at bounding box center [231, 236] width 78 height 76
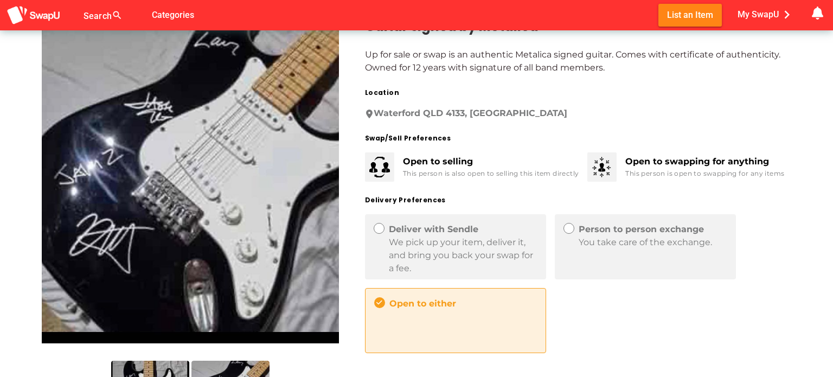
scroll to position [0, 0]
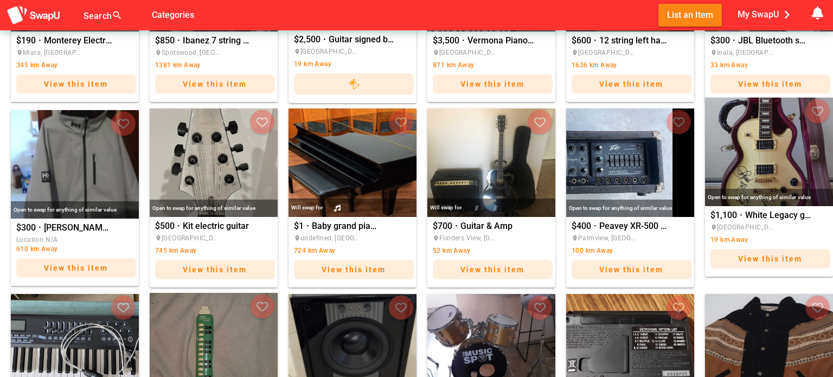
scroll to position [326, 0]
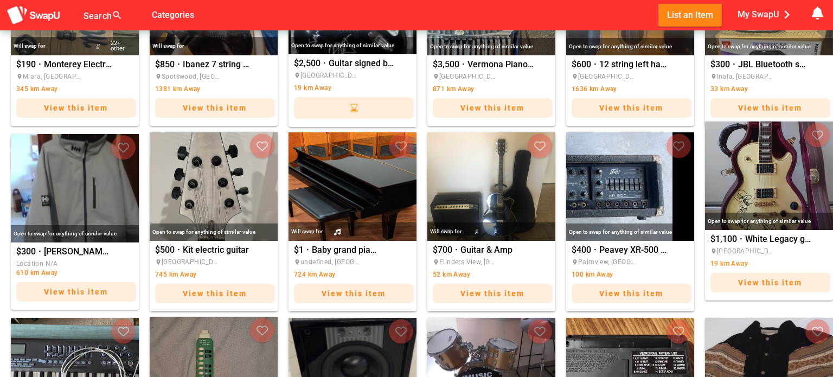
click at [780, 190] on img "White Legacy guitar signed by GunsNRoses" at bounding box center [769, 176] width 128 height 109
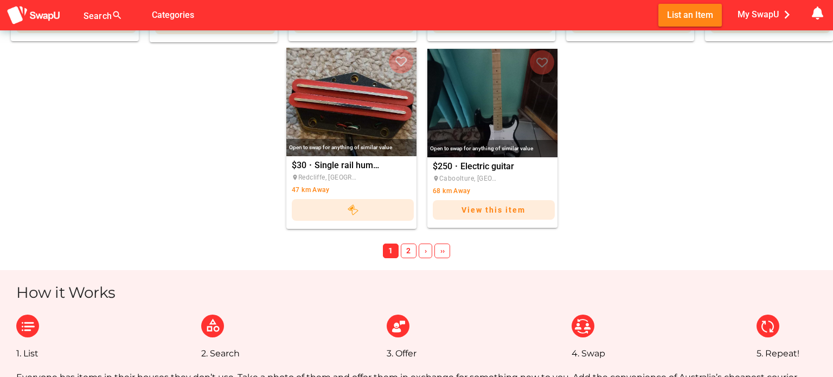
scroll to position [801, 0]
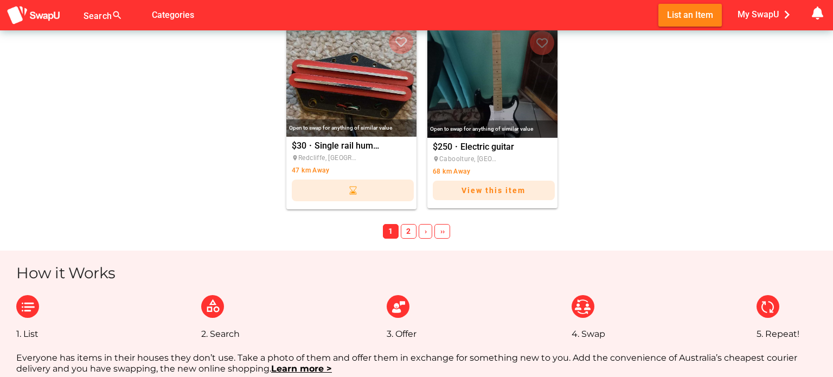
click at [403, 231] on span "2" at bounding box center [409, 231] width 16 height 15
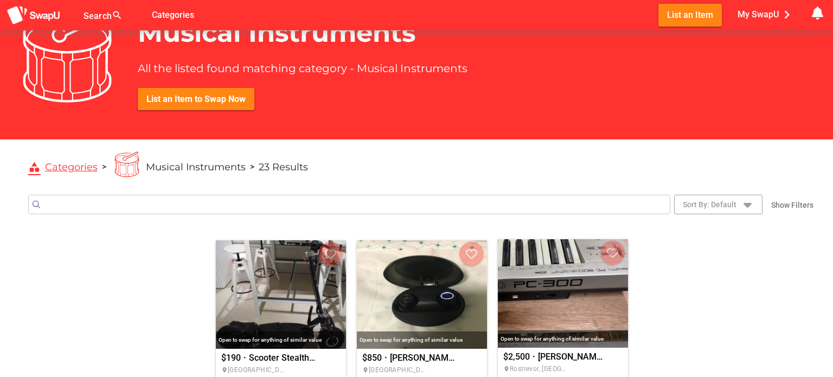
scroll to position [0, 0]
